Goal: Obtain resource: Download file/media

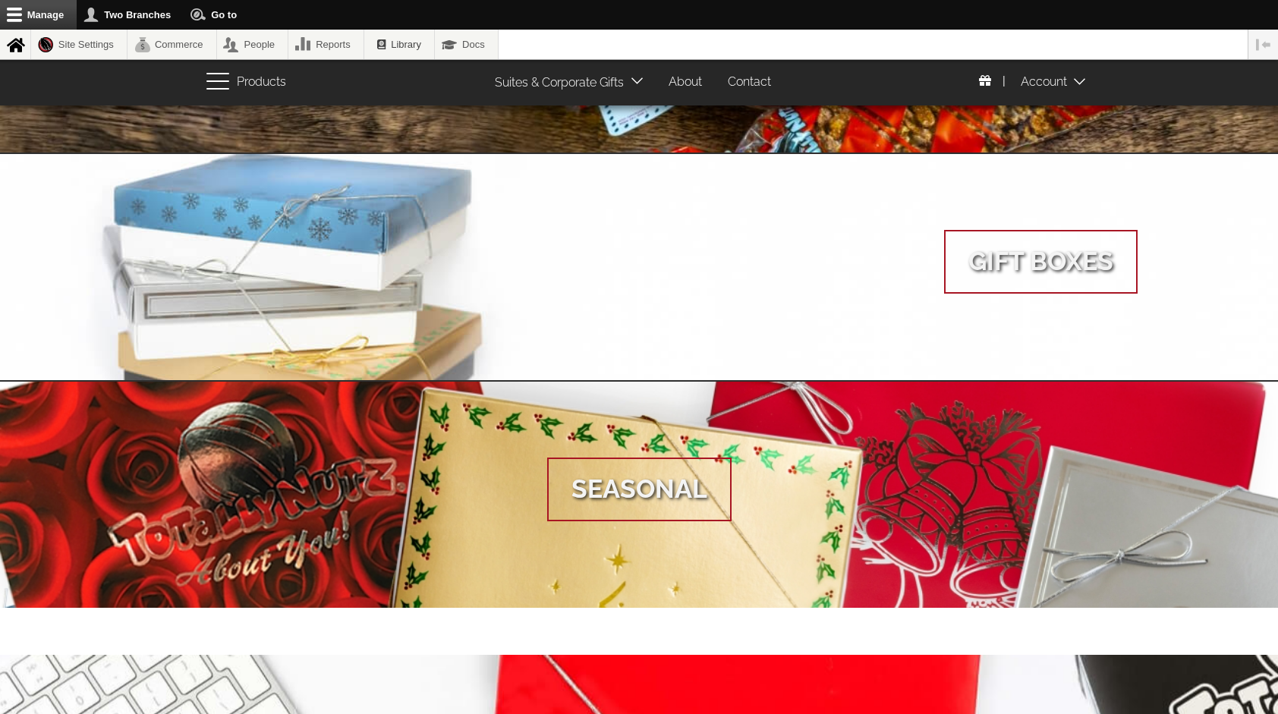
scroll to position [648, 0]
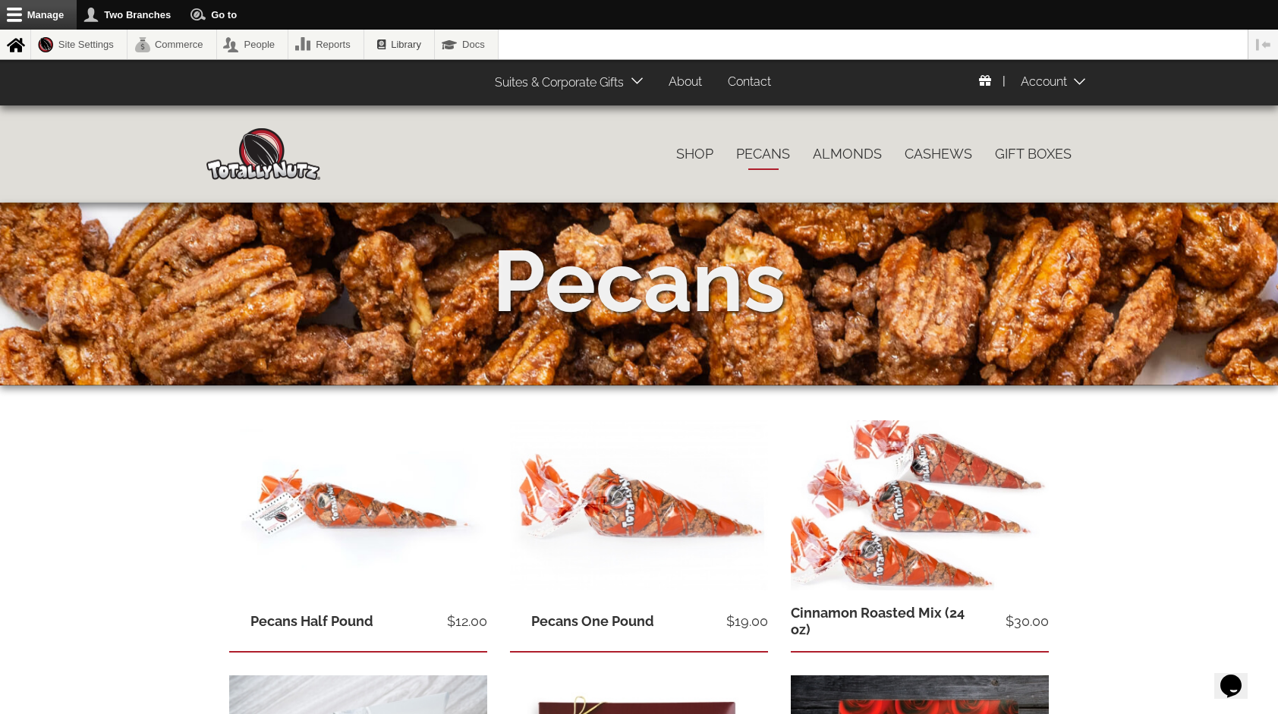
click at [273, 138] on img at bounding box center [263, 154] width 114 height 52
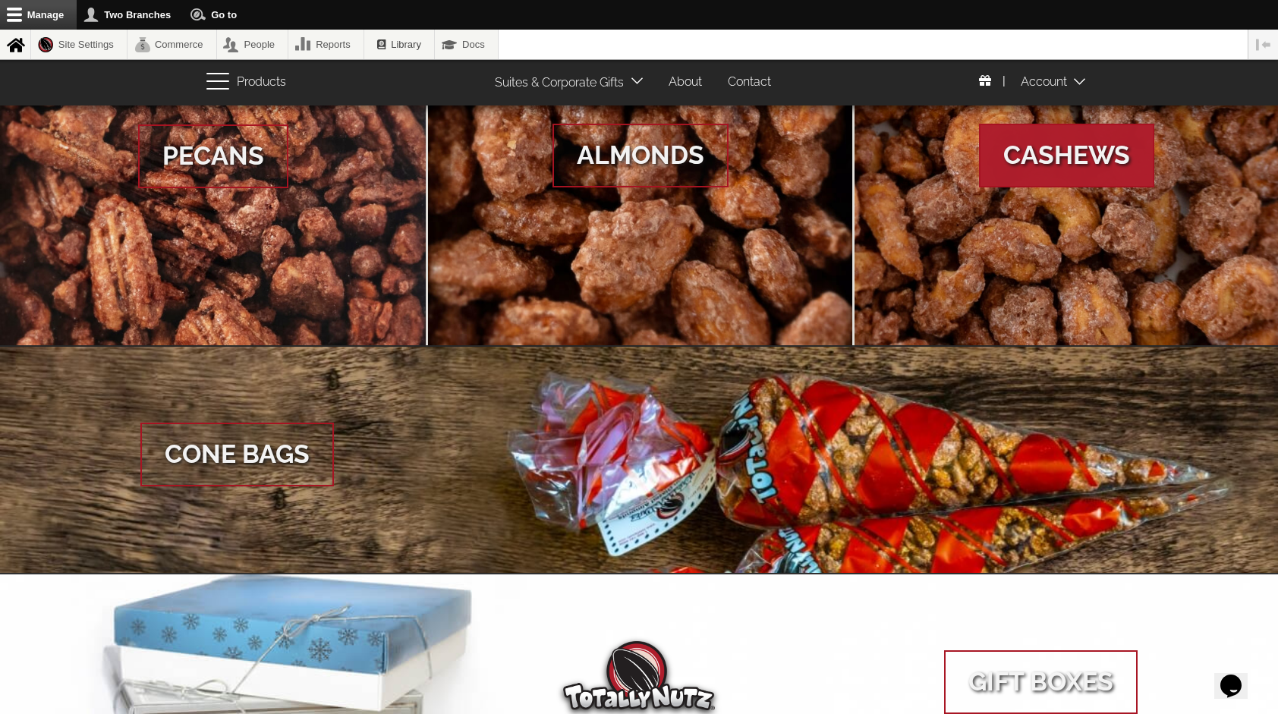
scroll to position [216, 0]
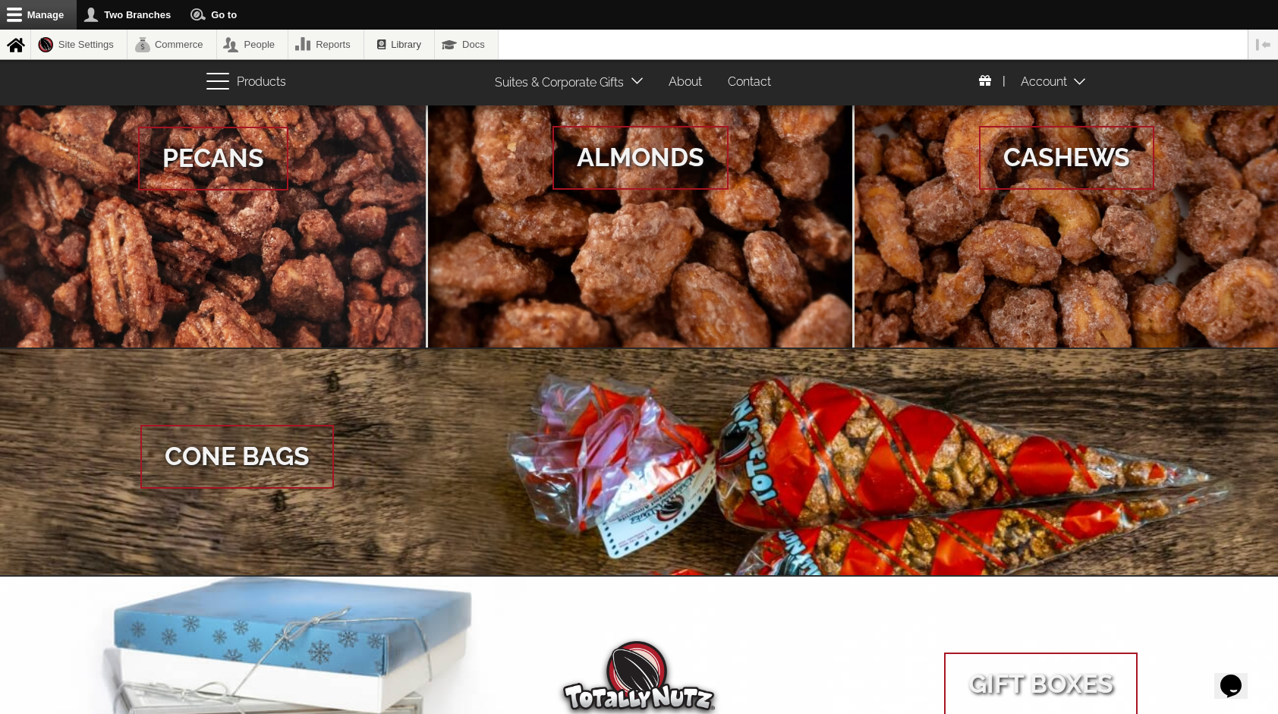
click at [681, 88] on link "About" at bounding box center [685, 83] width 56 height 30
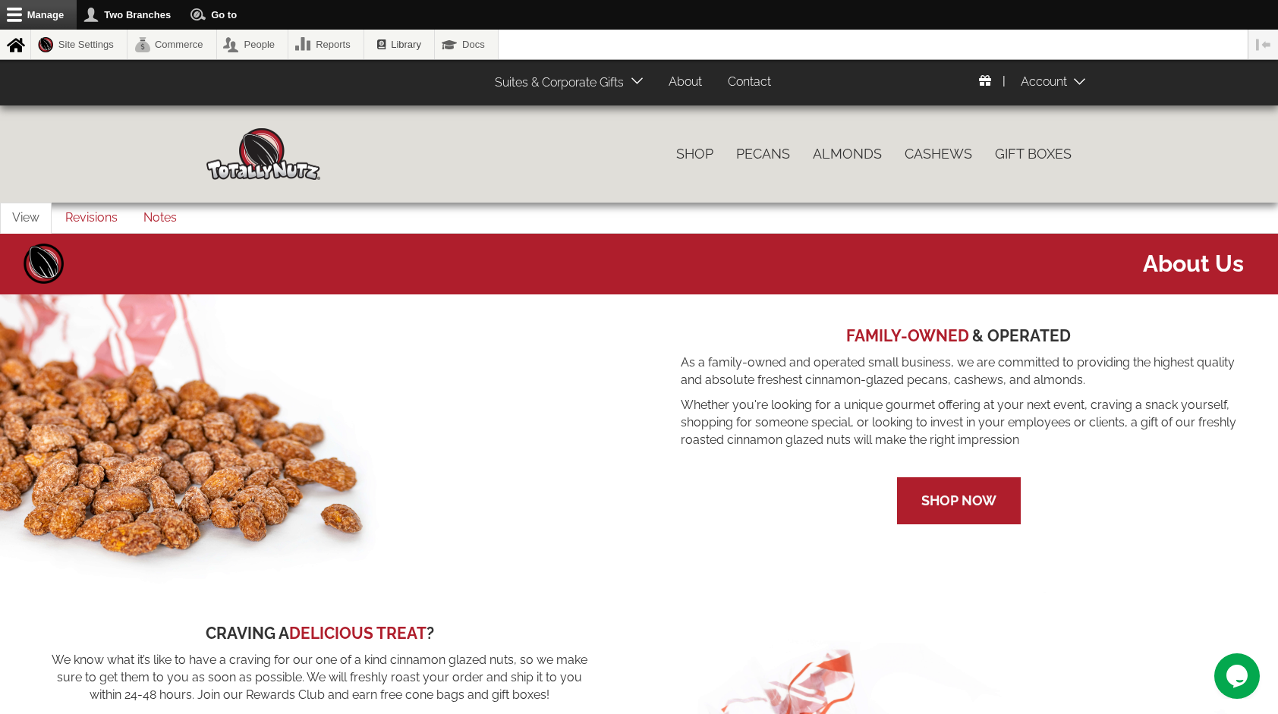
click at [591, 89] on link "Suites & Corporate Gifts" at bounding box center [555, 83] width 145 height 30
click at [619, 82] on link "Suites & Corporate Gifts" at bounding box center [555, 83] width 145 height 30
click at [566, 78] on link "Suites & Corporate Gifts" at bounding box center [555, 83] width 145 height 30
click at [483, 68] on link "Suites & Corporate Gifts" at bounding box center [555, 83] width 145 height 30
click at [599, 87] on link "Suites & Corporate Gifts" at bounding box center [555, 83] width 145 height 30
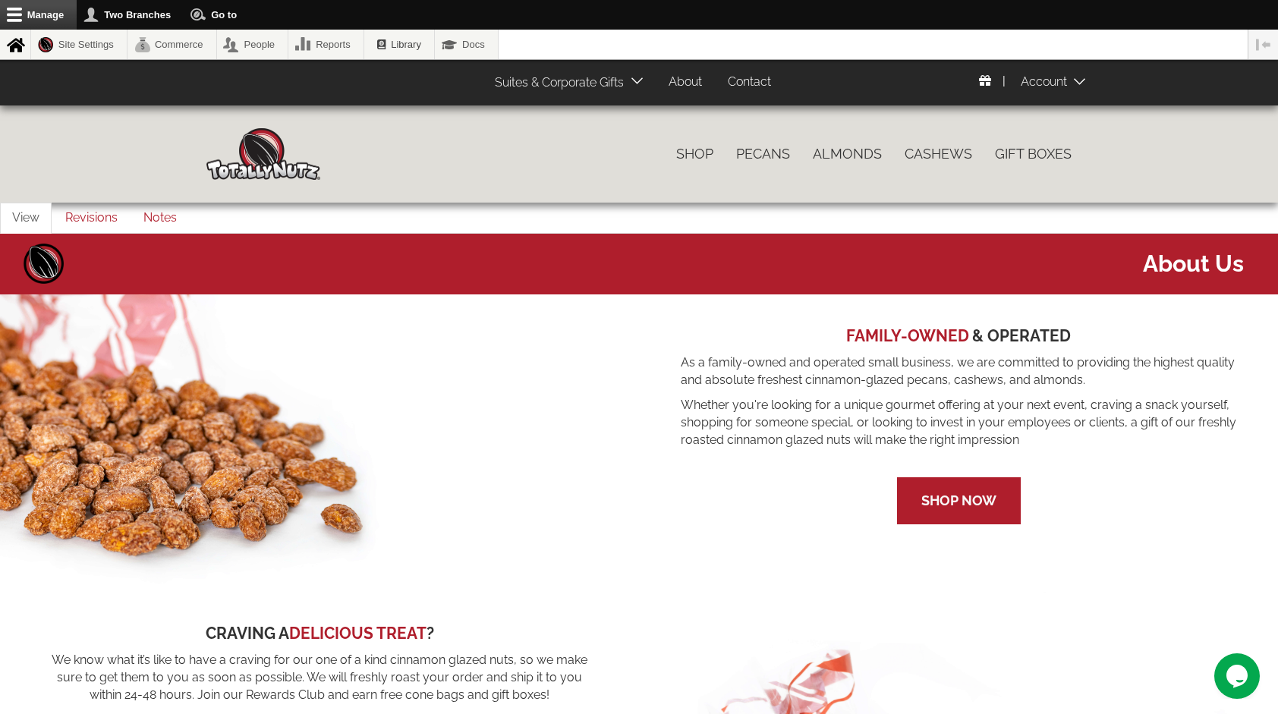
click at [247, 150] on img at bounding box center [263, 154] width 114 height 52
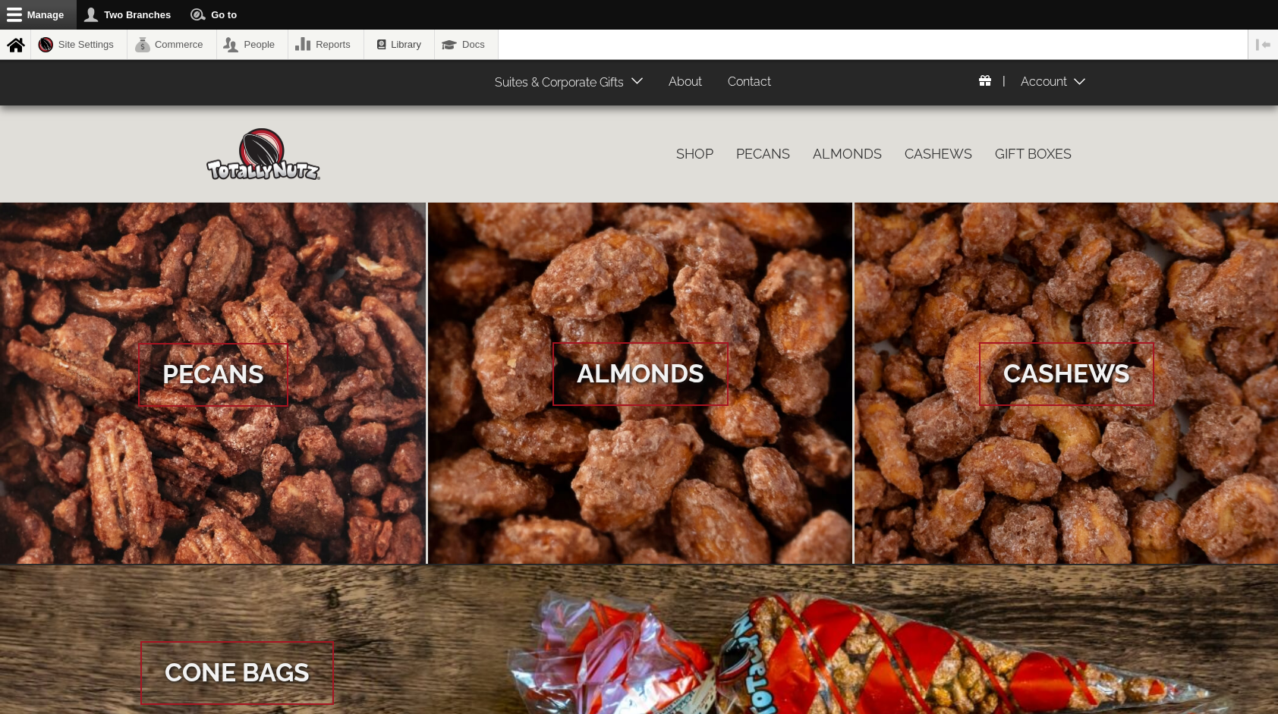
click at [557, 80] on link "Suites & Corporate Gifts" at bounding box center [555, 83] width 145 height 30
click at [636, 83] on icon at bounding box center [636, 80] width 11 height 11
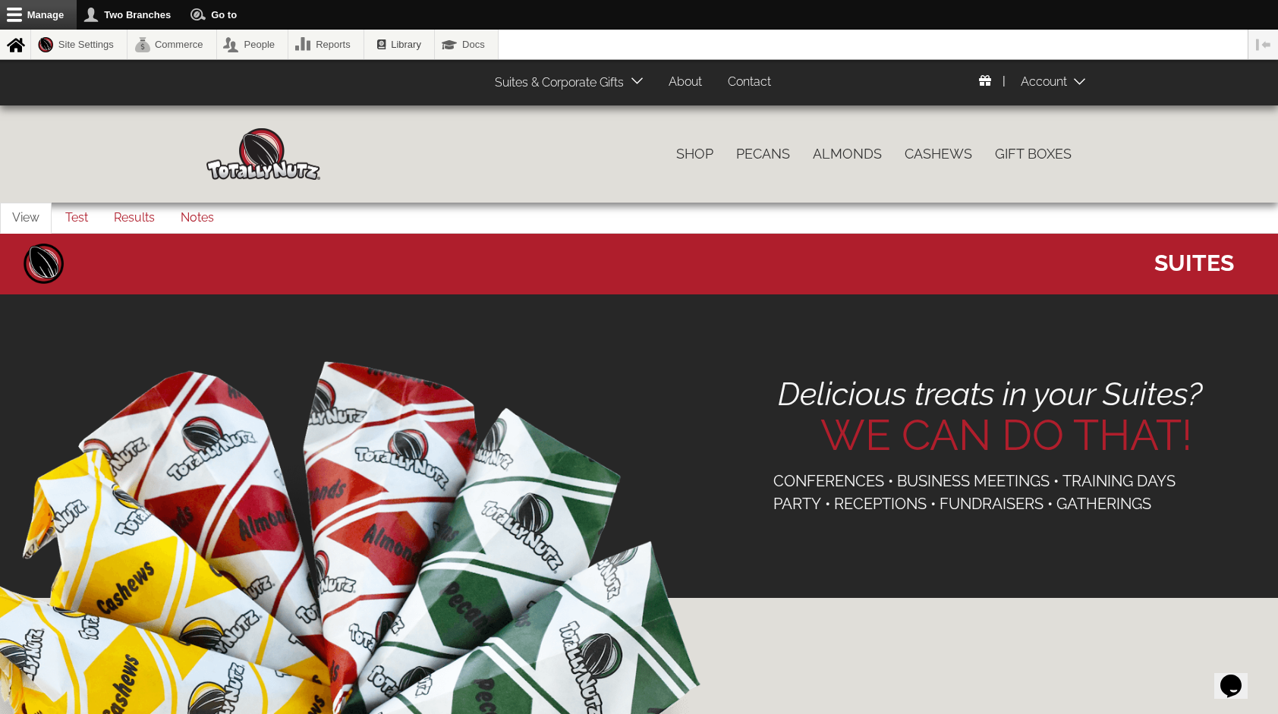
click at [636, 83] on icon at bounding box center [636, 80] width 11 height 11
click at [550, 111] on link "Corporate Gifts" at bounding box center [541, 115] width 115 height 22
click at [599, 83] on link "Suites & Corporate Gifts" at bounding box center [555, 83] width 145 height 30
click at [637, 93] on li "Suites & Corporate Gifts Corporate Gifts Suites" at bounding box center [568, 83] width 171 height 30
click at [635, 90] on span at bounding box center [642, 82] width 23 height 17
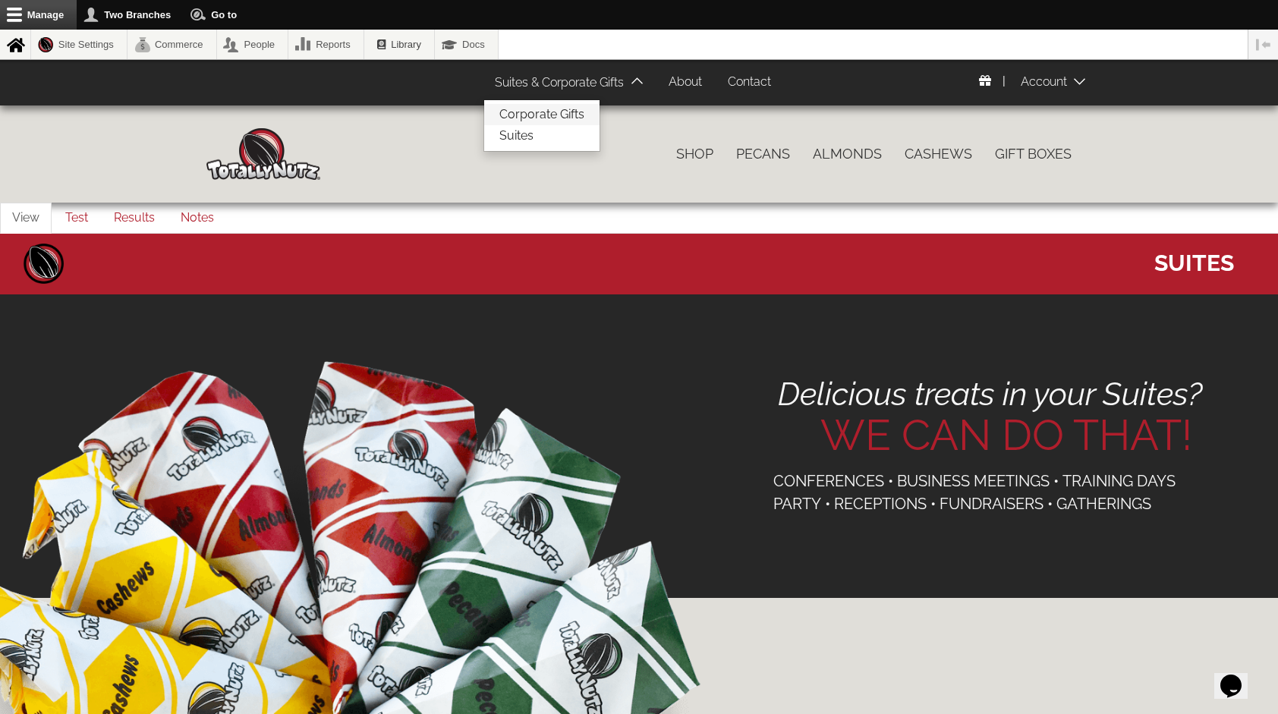
click at [569, 112] on link "Corporate Gifts" at bounding box center [541, 115] width 115 height 22
click at [599, 76] on link "Suites & Corporate Gifts" at bounding box center [555, 83] width 145 height 30
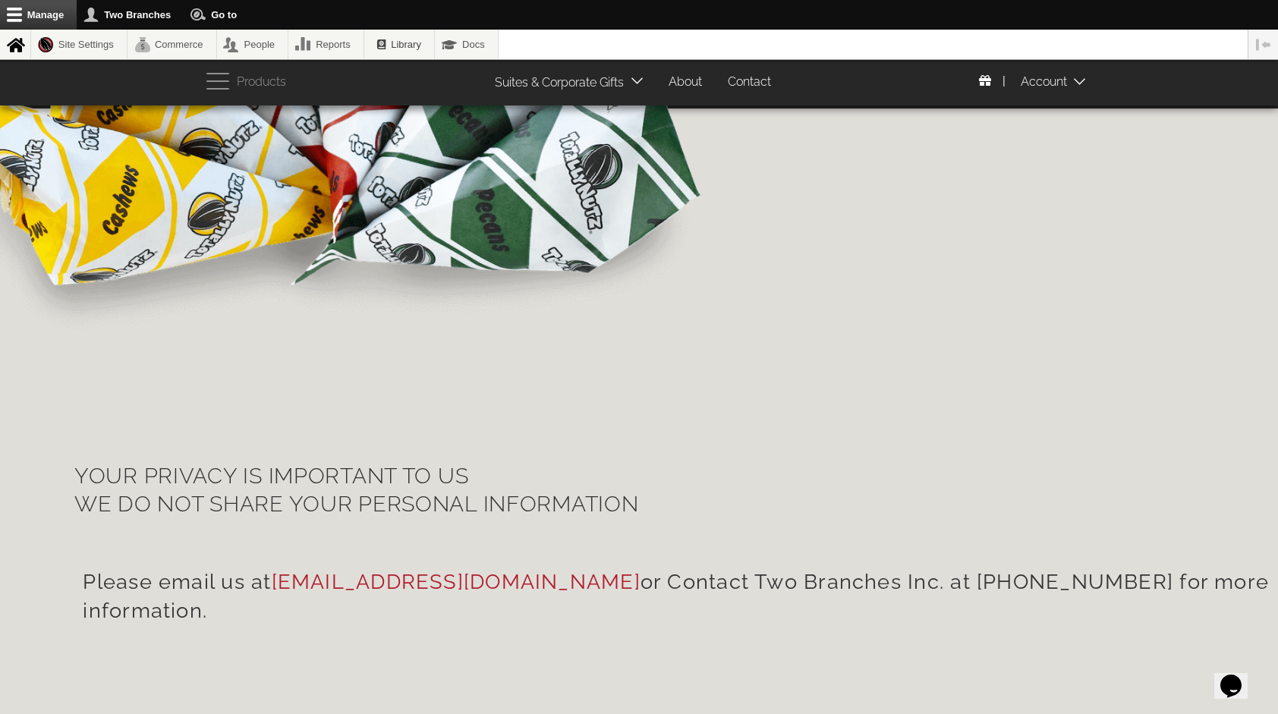
scroll to position [586, 0]
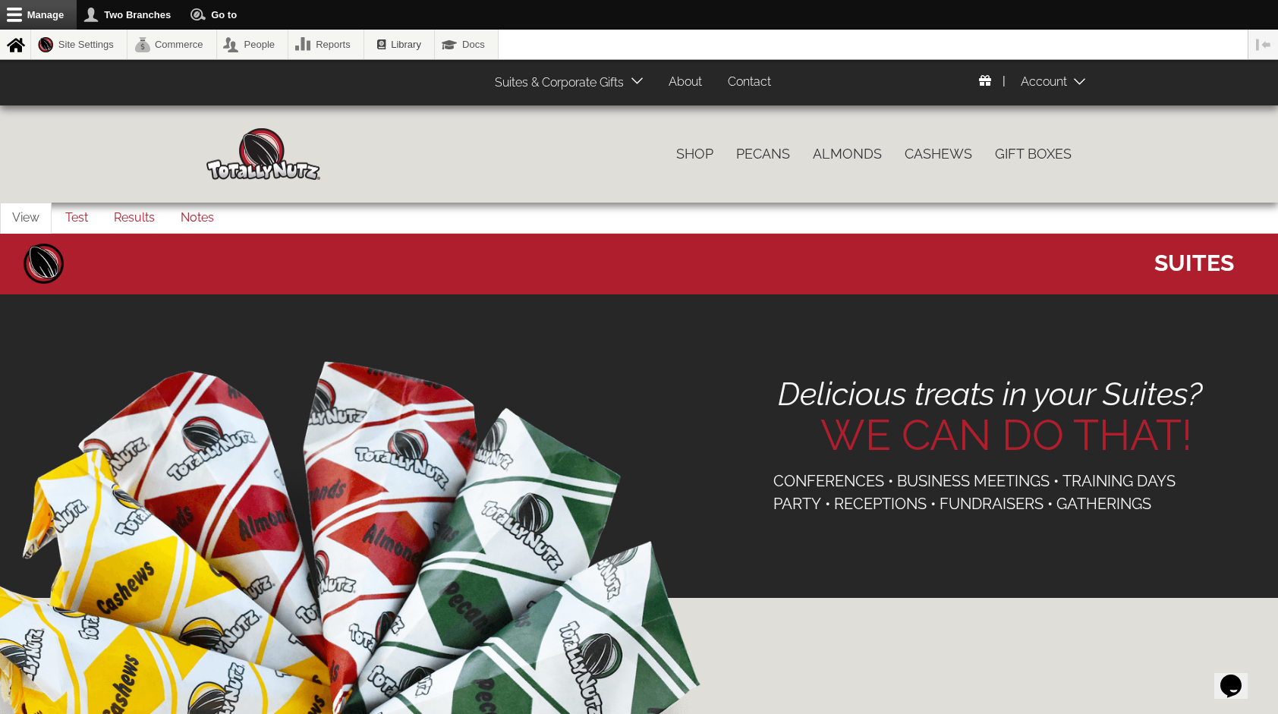
click at [737, 83] on link "Contact" at bounding box center [749, 83] width 66 height 30
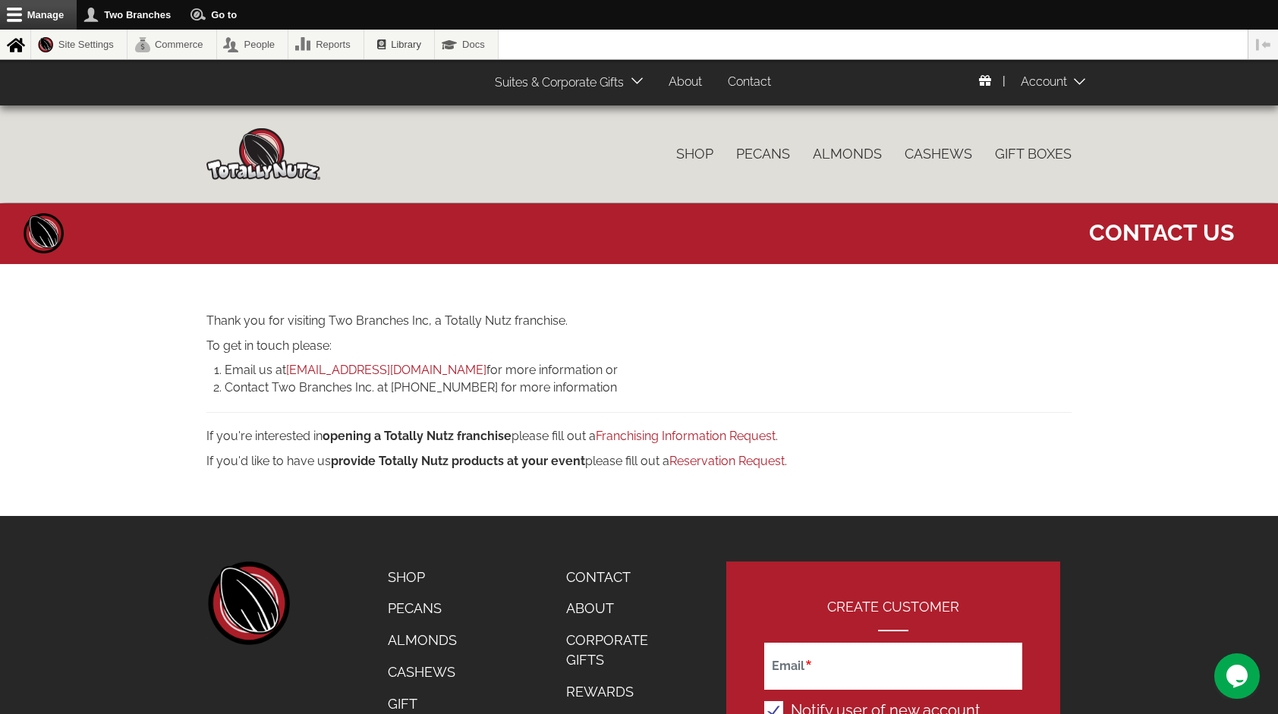
click at [539, 80] on link "Suites & Corporate Gifts" at bounding box center [555, 83] width 145 height 30
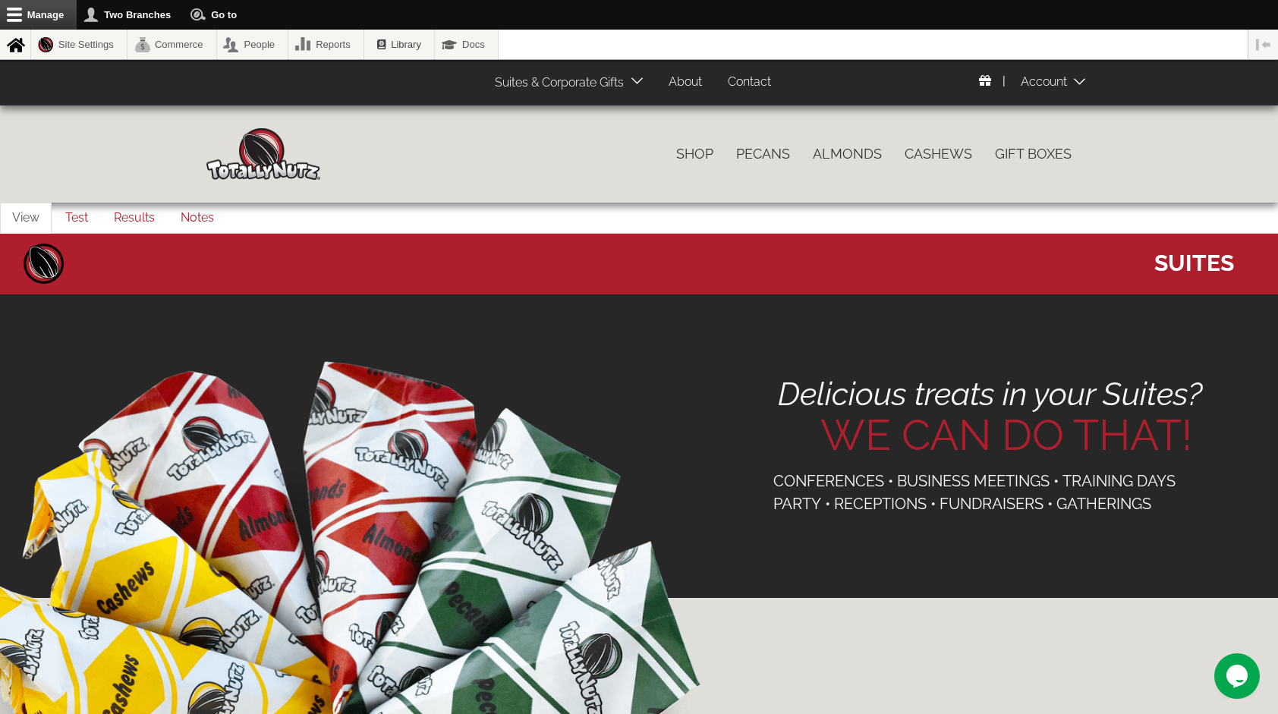
click at [615, 93] on link "Suites & Corporate Gifts" at bounding box center [555, 83] width 145 height 30
click at [610, 80] on link "Suites & Corporate Gifts" at bounding box center [555, 83] width 145 height 30
click at [634, 76] on icon at bounding box center [636, 80] width 11 height 11
click at [552, 118] on link "Corporate Gifts" at bounding box center [541, 115] width 115 height 22
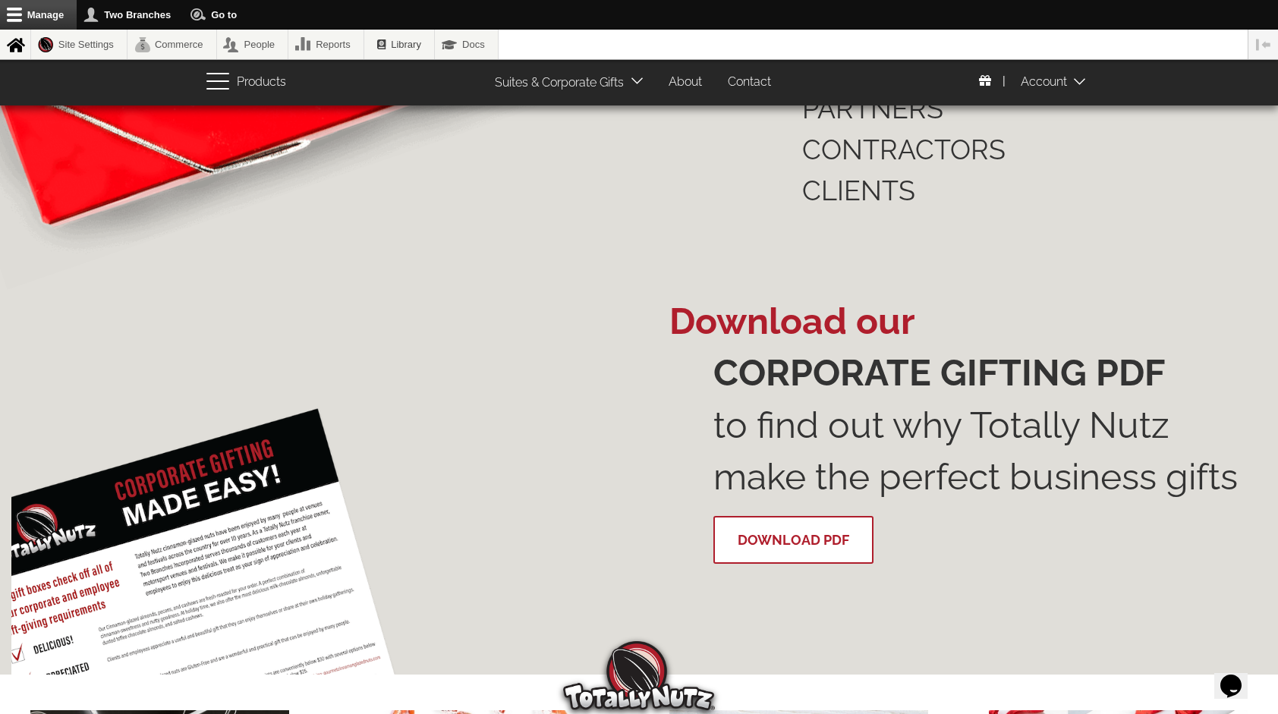
scroll to position [1250, 0]
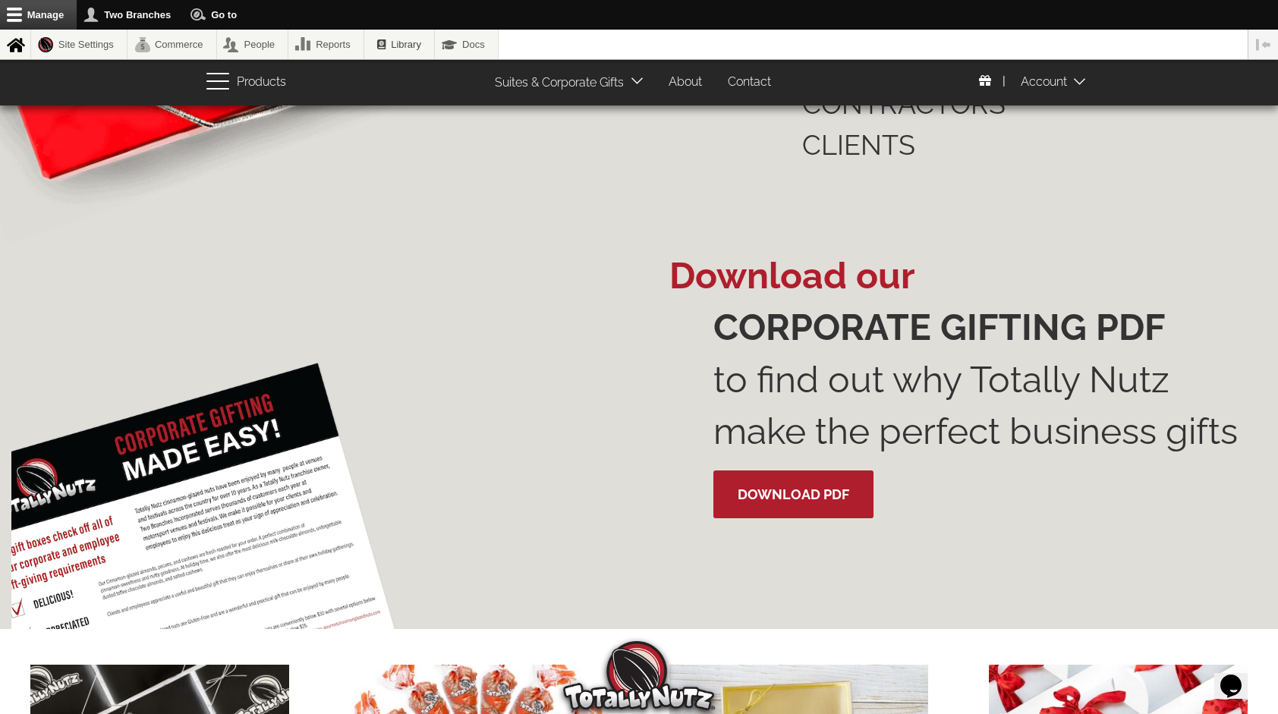
click at [790, 497] on link "Download PDF" at bounding box center [793, 494] width 160 height 48
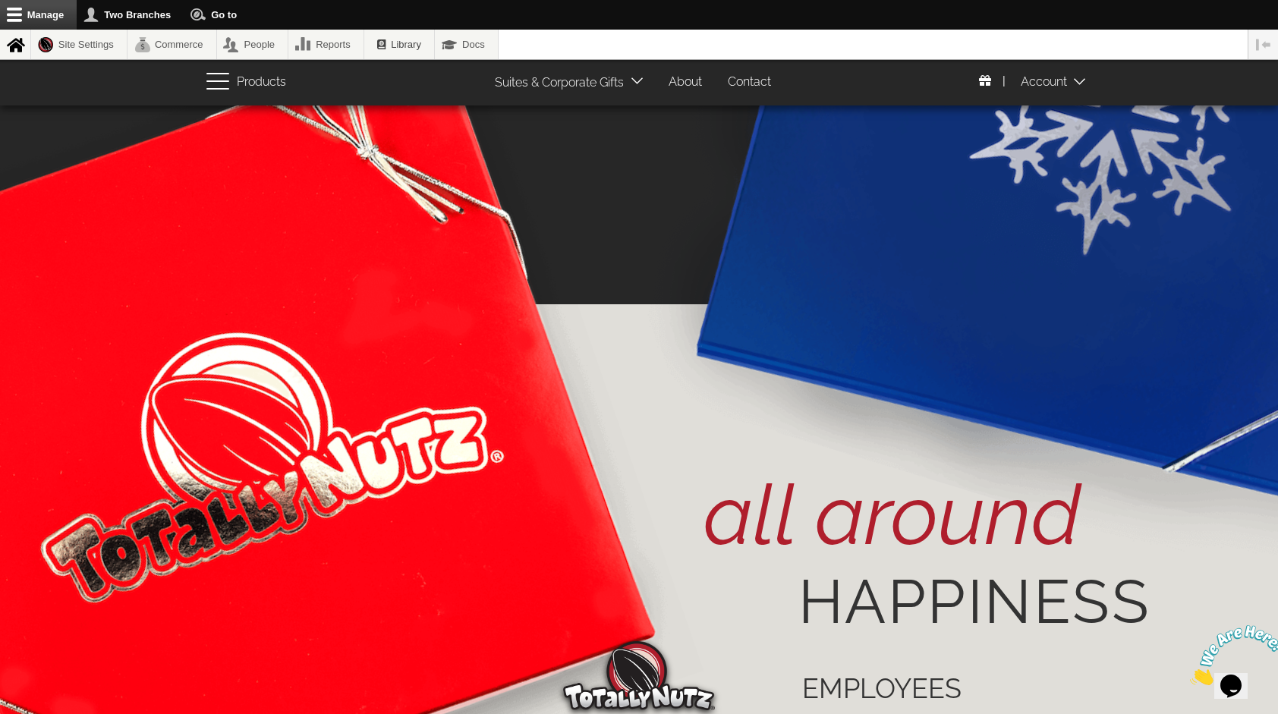
scroll to position [413, 0]
